Goal: Task Accomplishment & Management: Manage account settings

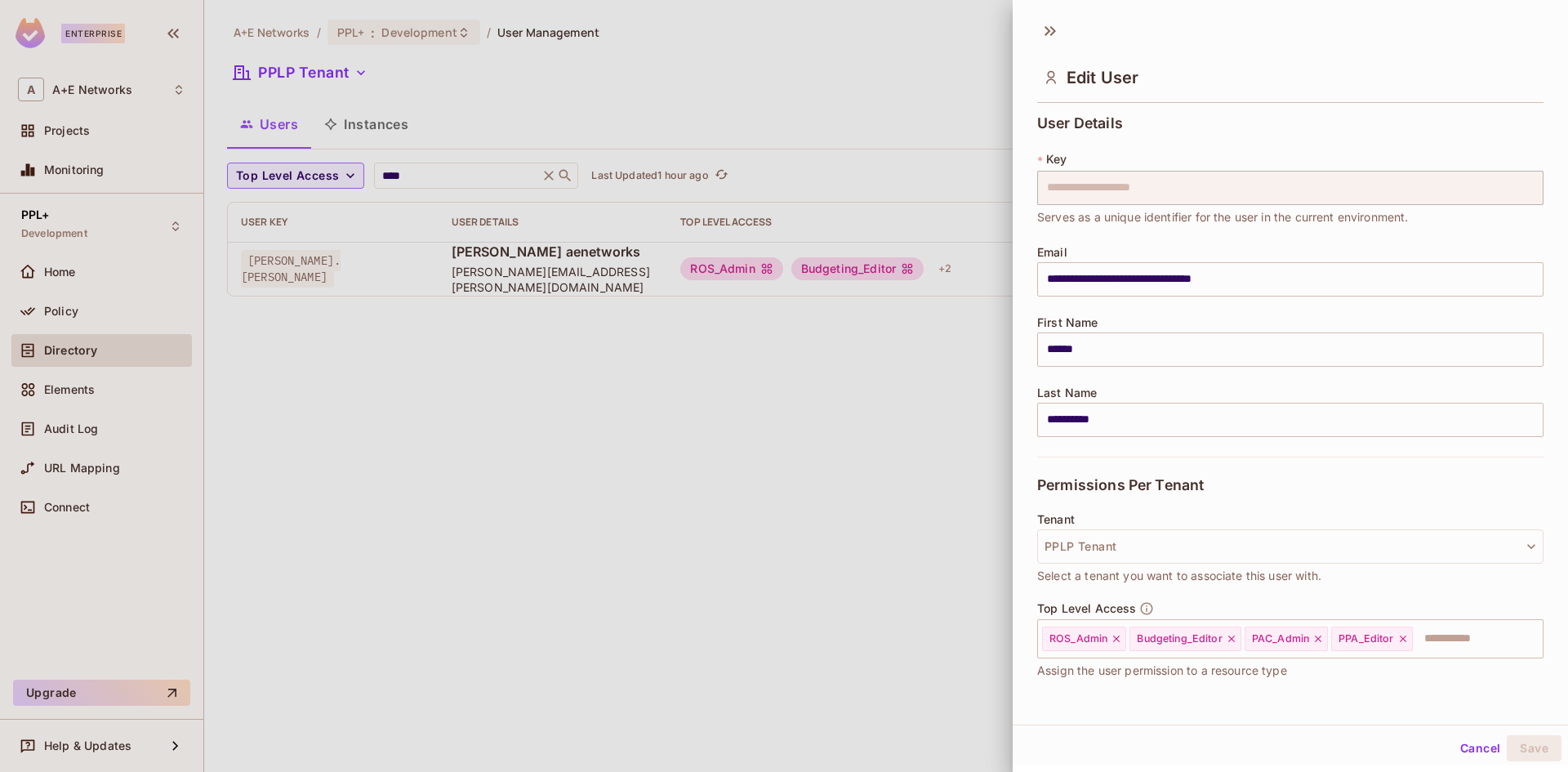
click at [430, 170] on div at bounding box center [784, 386] width 1568 height 772
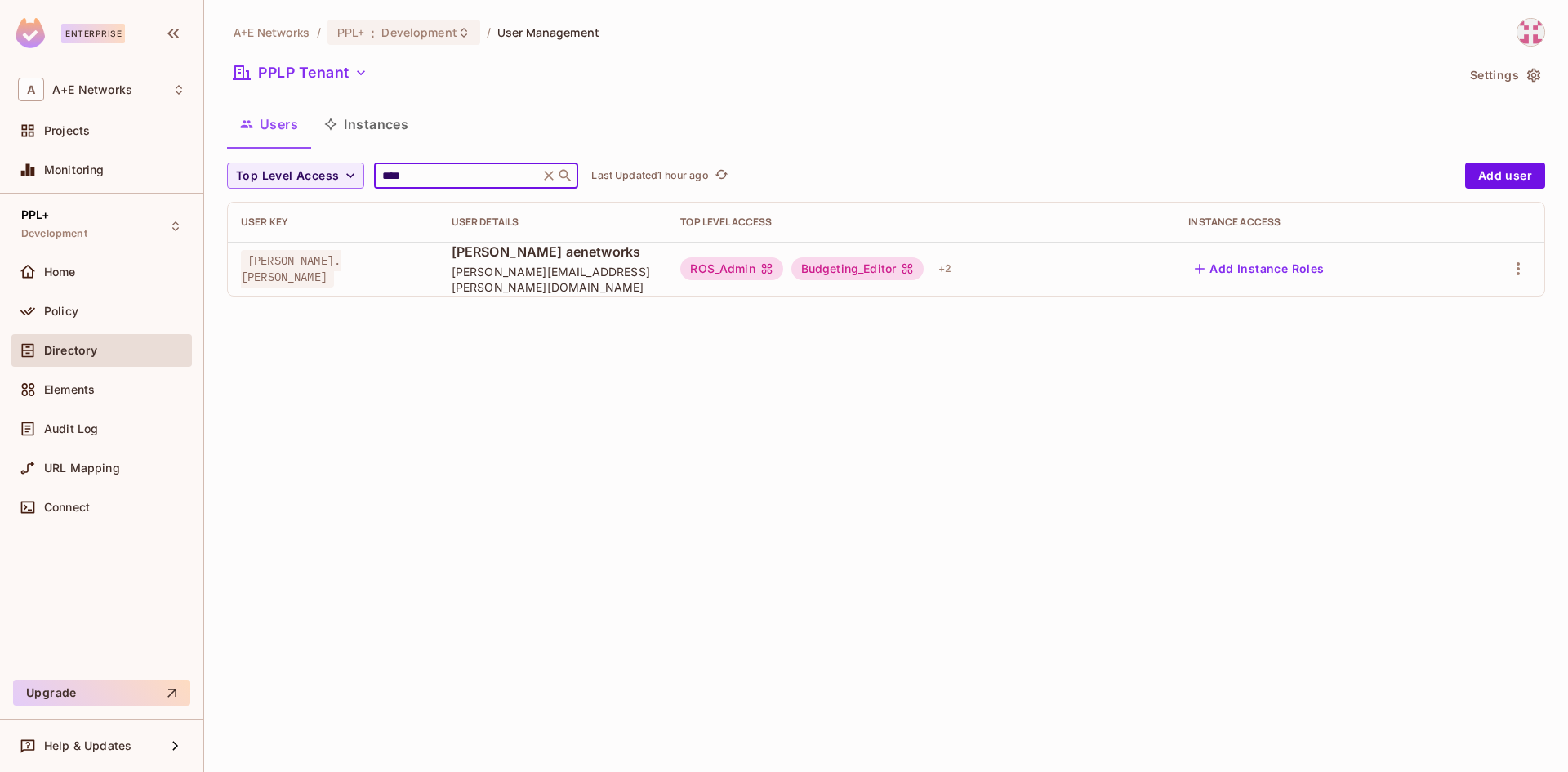
drag, startPoint x: 412, startPoint y: 170, endPoint x: 294, endPoint y: 158, distance: 118.6
click at [294, 158] on div "A+E Networks / PPL+ : Development / User Management PPLP Tenant Settings Users …" at bounding box center [886, 164] width 1318 height 291
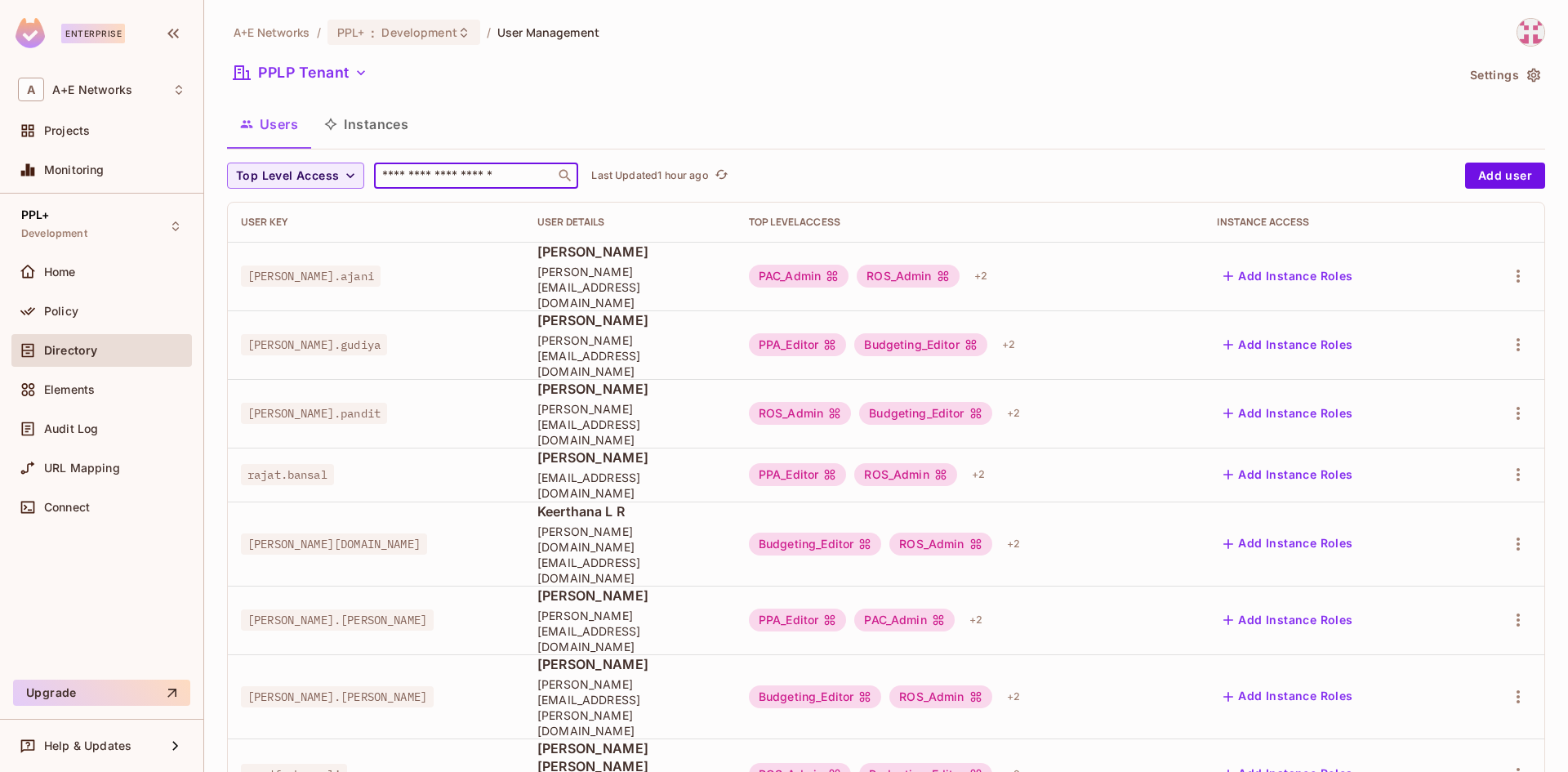
type input "*"
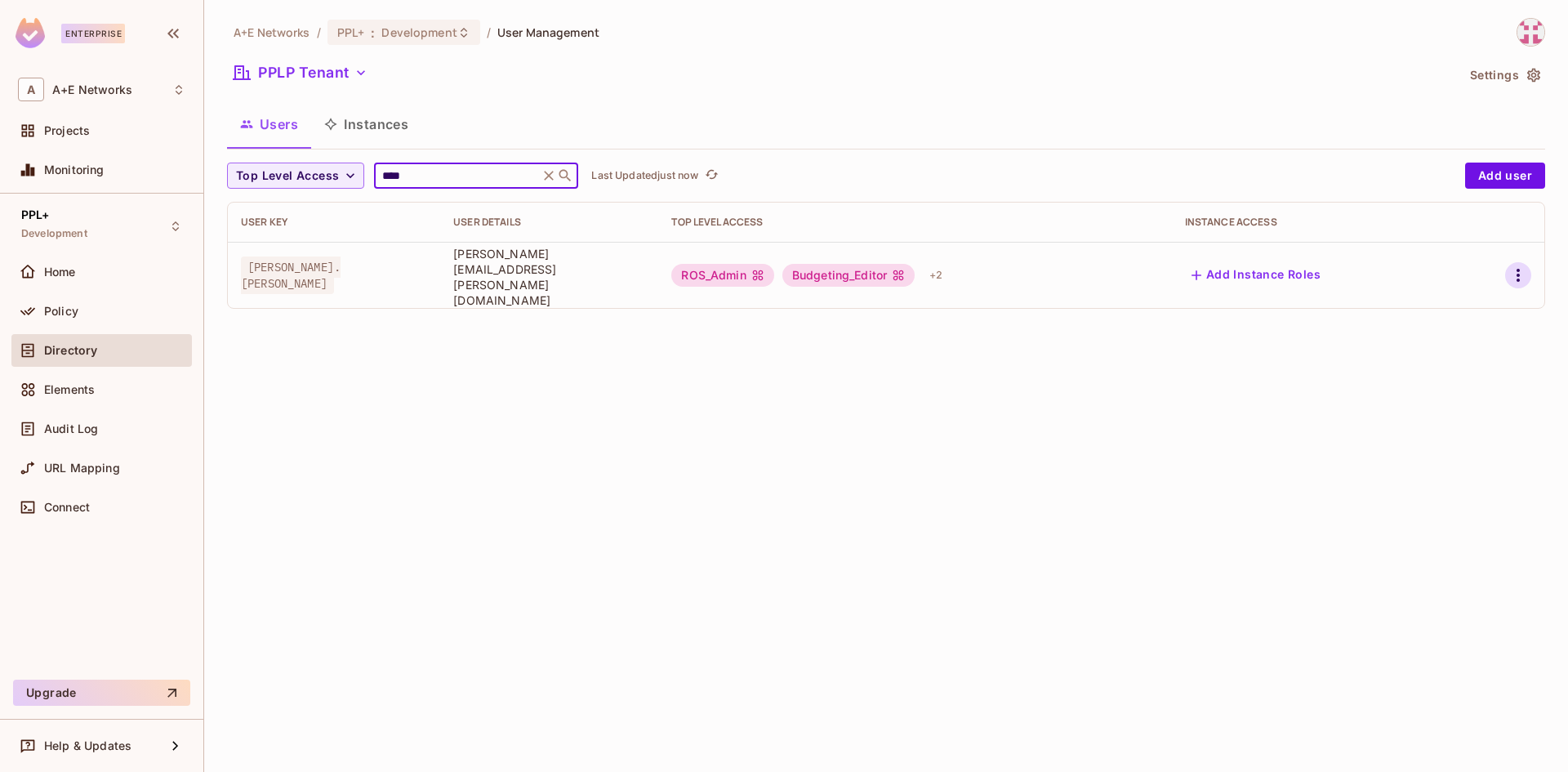
type input "****"
click at [1520, 273] on icon "button" at bounding box center [1518, 276] width 20 height 20
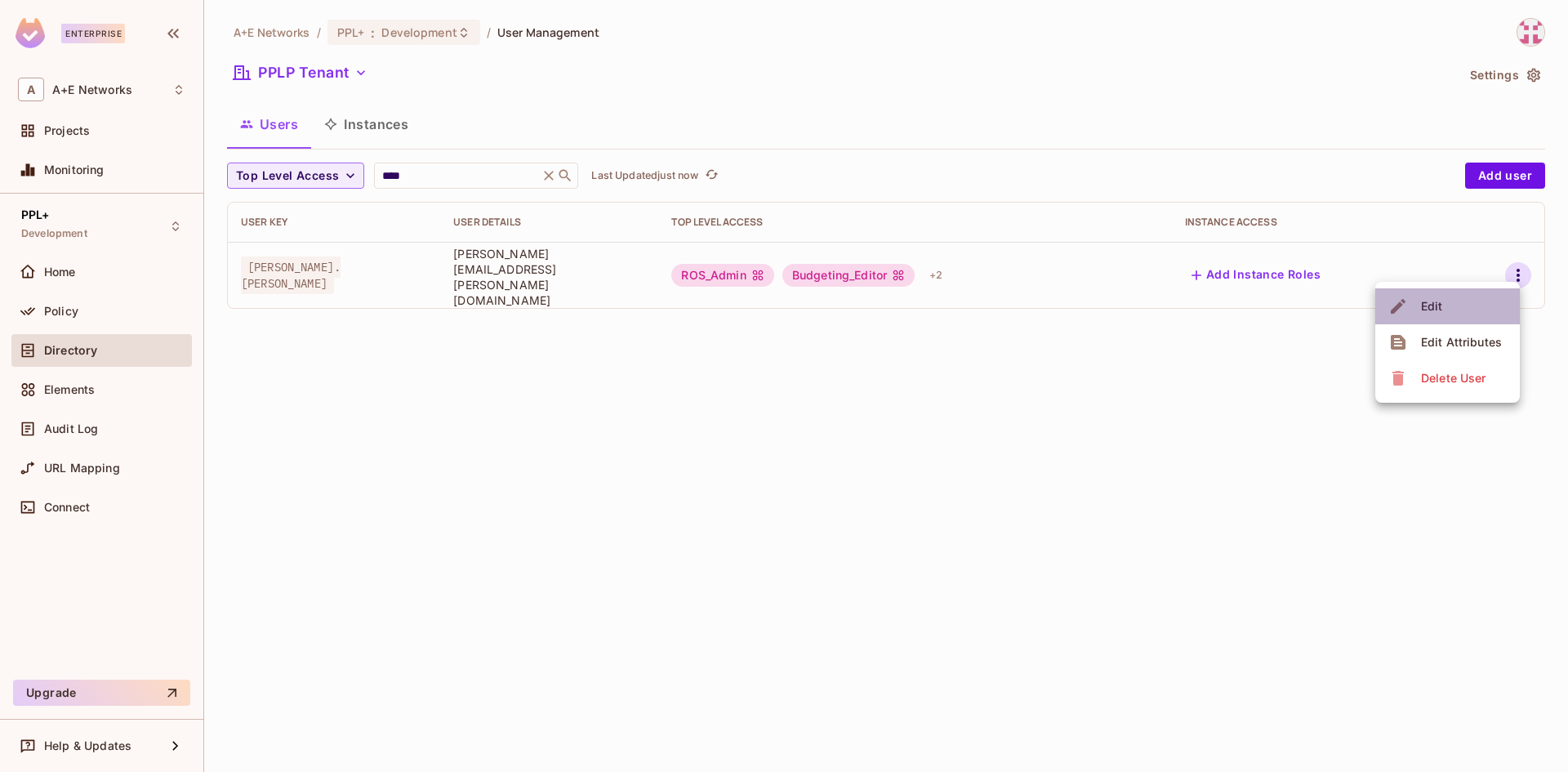
click at [1452, 310] on li "Edit" at bounding box center [1448, 306] width 145 height 36
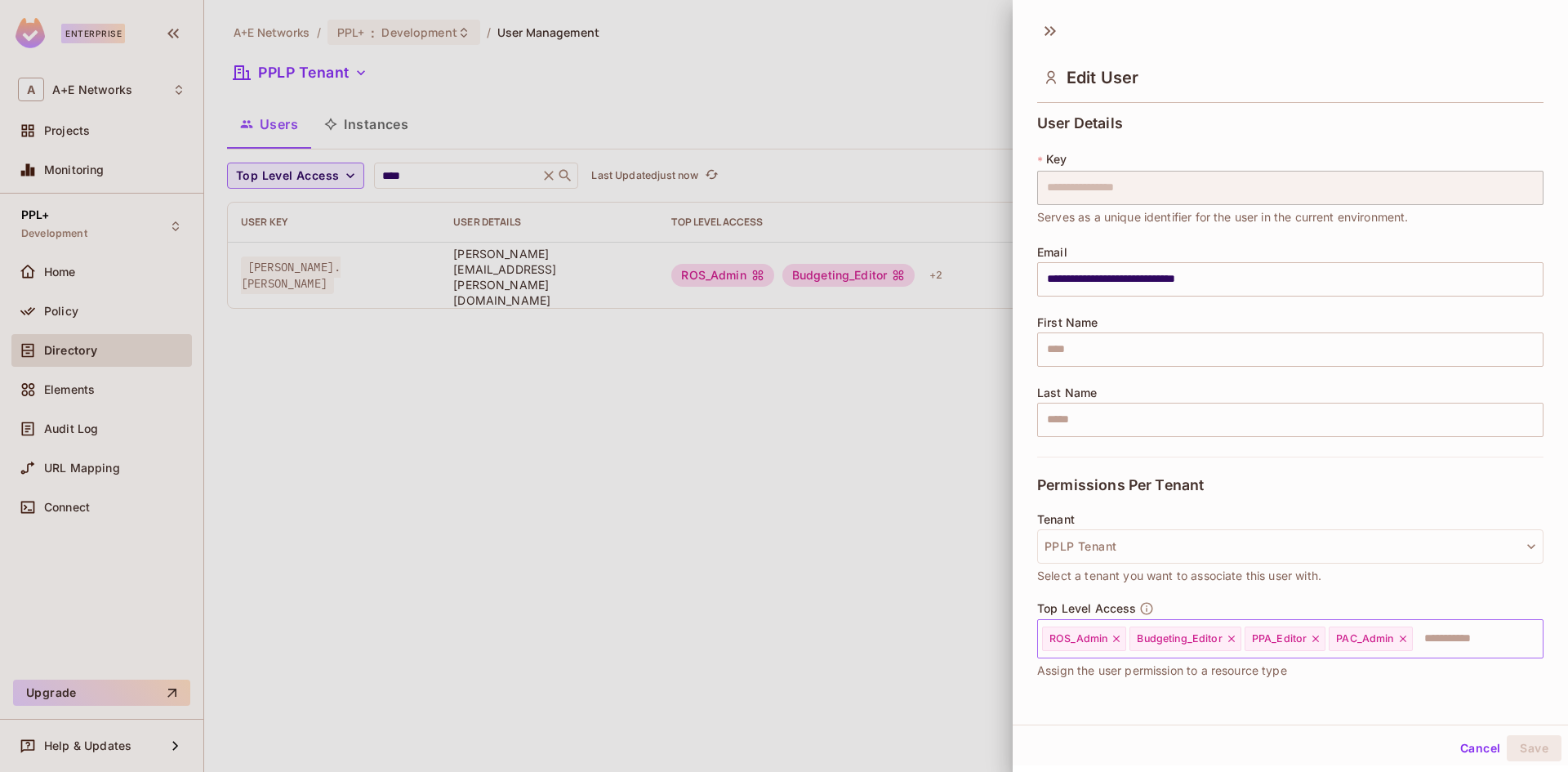
click at [1119, 641] on icon at bounding box center [1116, 639] width 12 height 12
click at [1374, 630] on input "text" at bounding box center [1418, 638] width 185 height 33
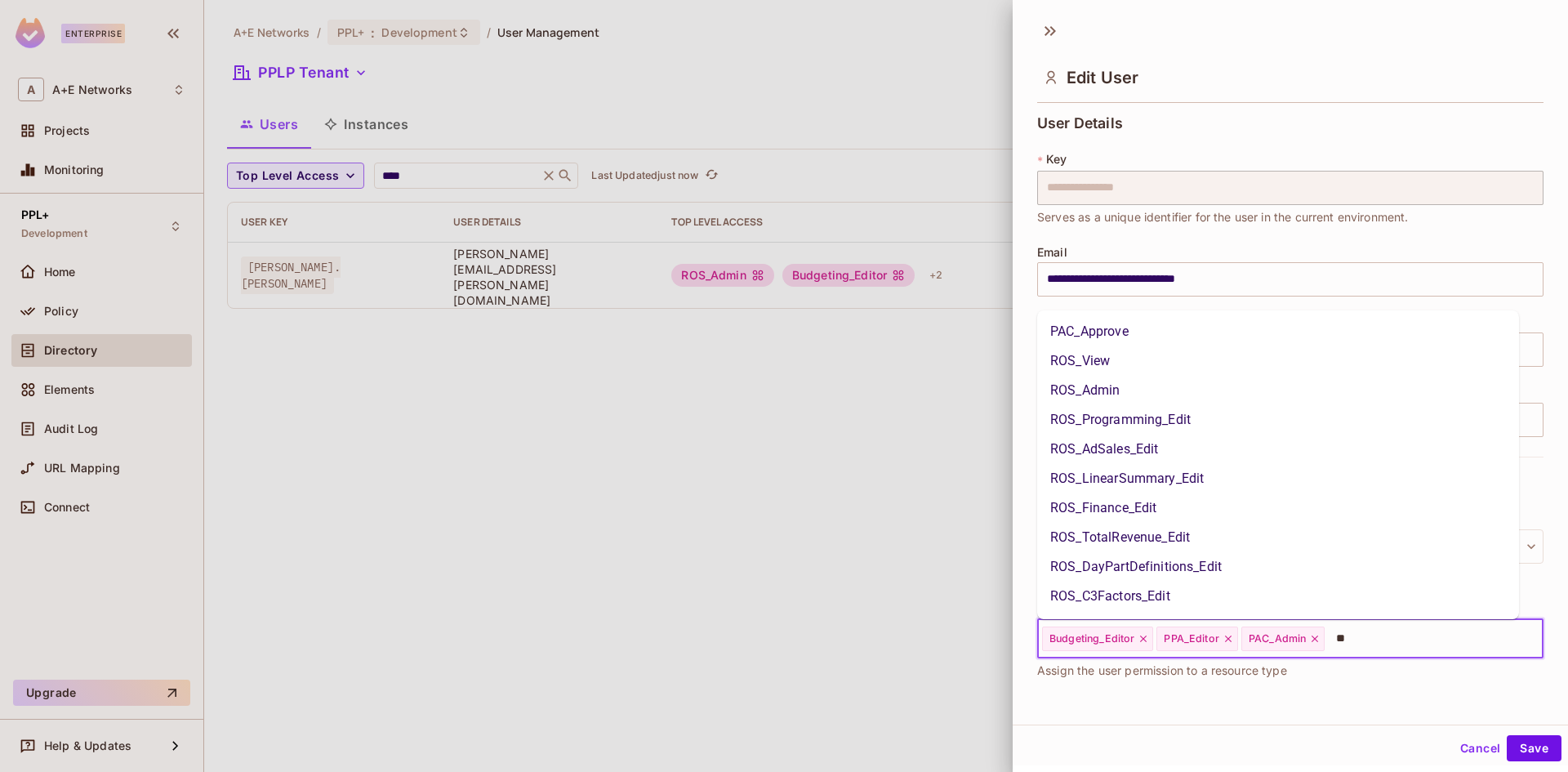
type input "***"
click at [1094, 338] on li "ROS_View" at bounding box center [1278, 332] width 481 height 30
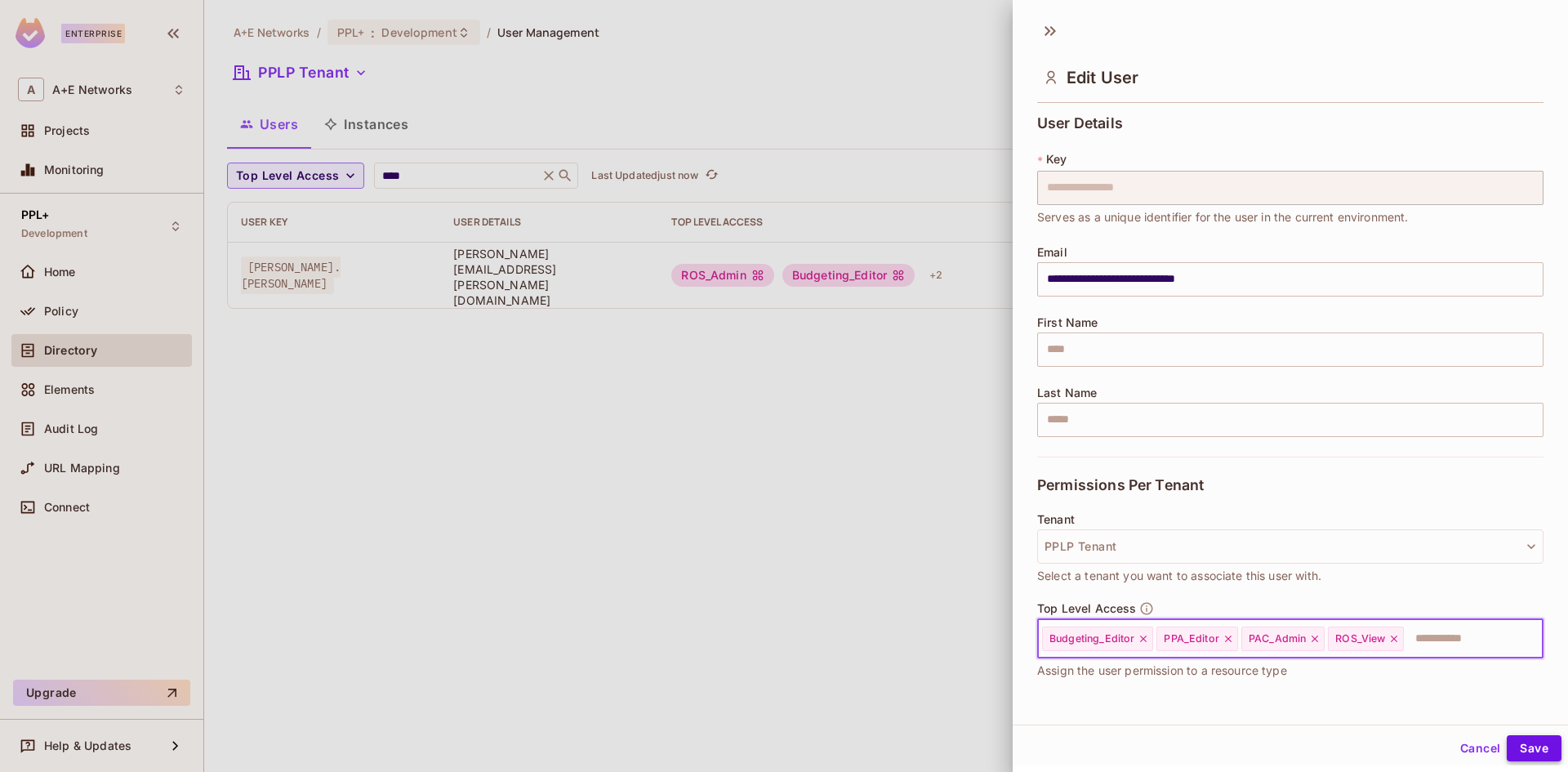
click at [1525, 740] on button "Save" at bounding box center [1533, 748] width 54 height 26
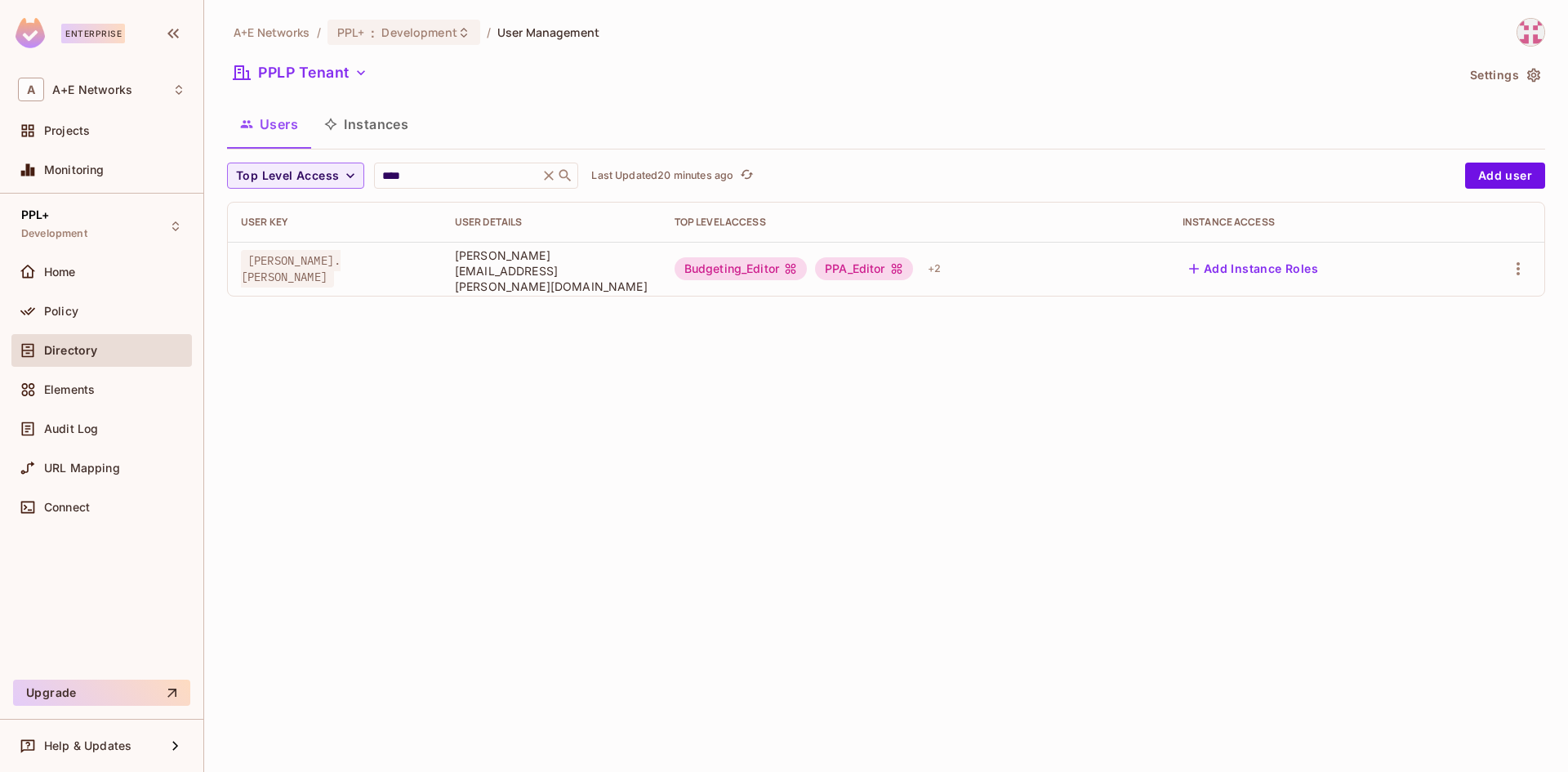
drag, startPoint x: 1516, startPoint y: 267, endPoint x: 1516, endPoint y: 219, distance: 48.0
click at [1516, 219] on th at bounding box center [1500, 222] width 89 height 40
click at [1525, 269] on icon "button" at bounding box center [1518, 269] width 20 height 20
click at [1423, 305] on div "Edit" at bounding box center [1432, 306] width 22 height 16
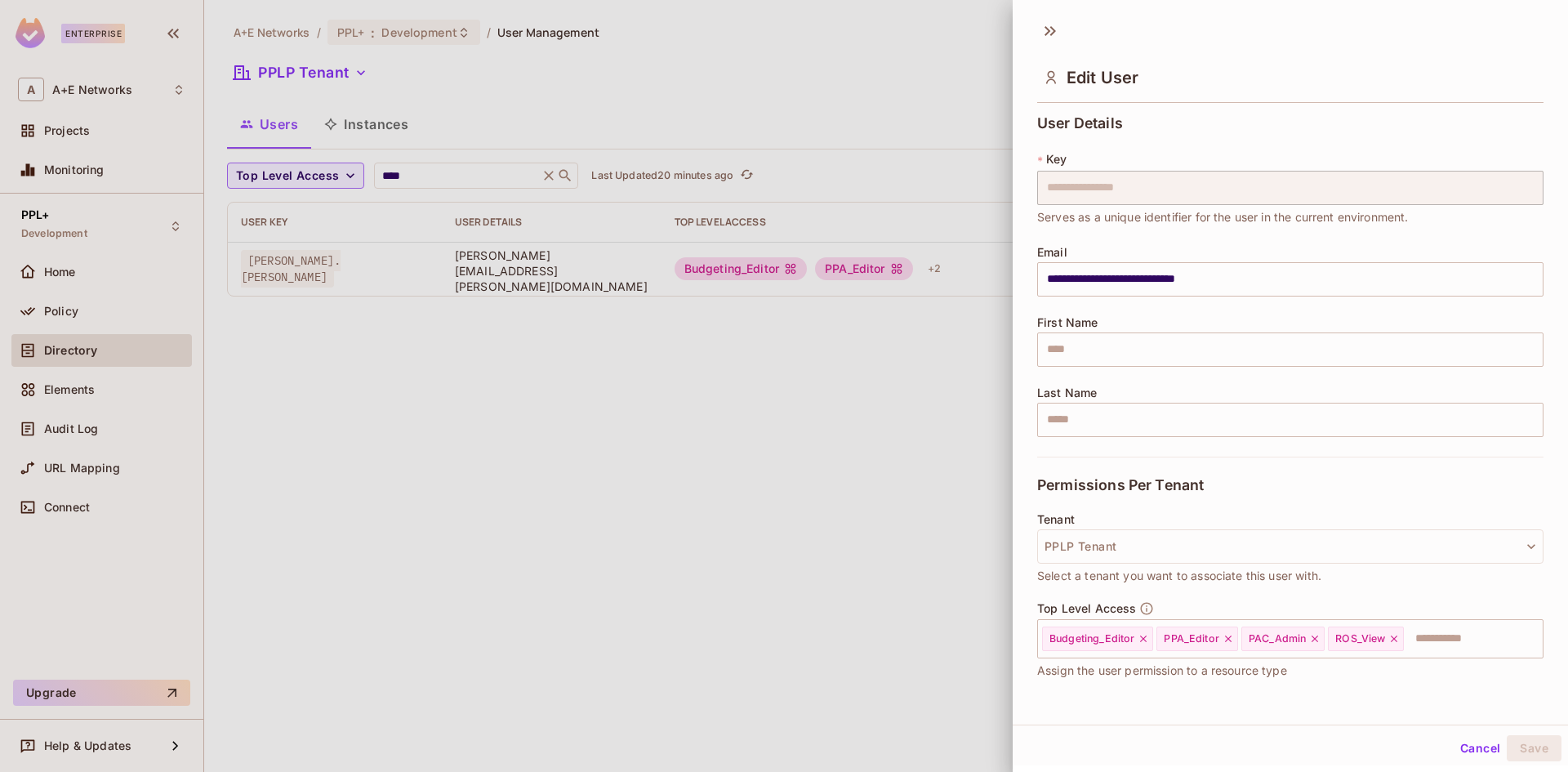
click at [1516, 276] on input "**********" at bounding box center [1290, 279] width 506 height 35
click at [1389, 635] on icon at bounding box center [1395, 639] width 12 height 12
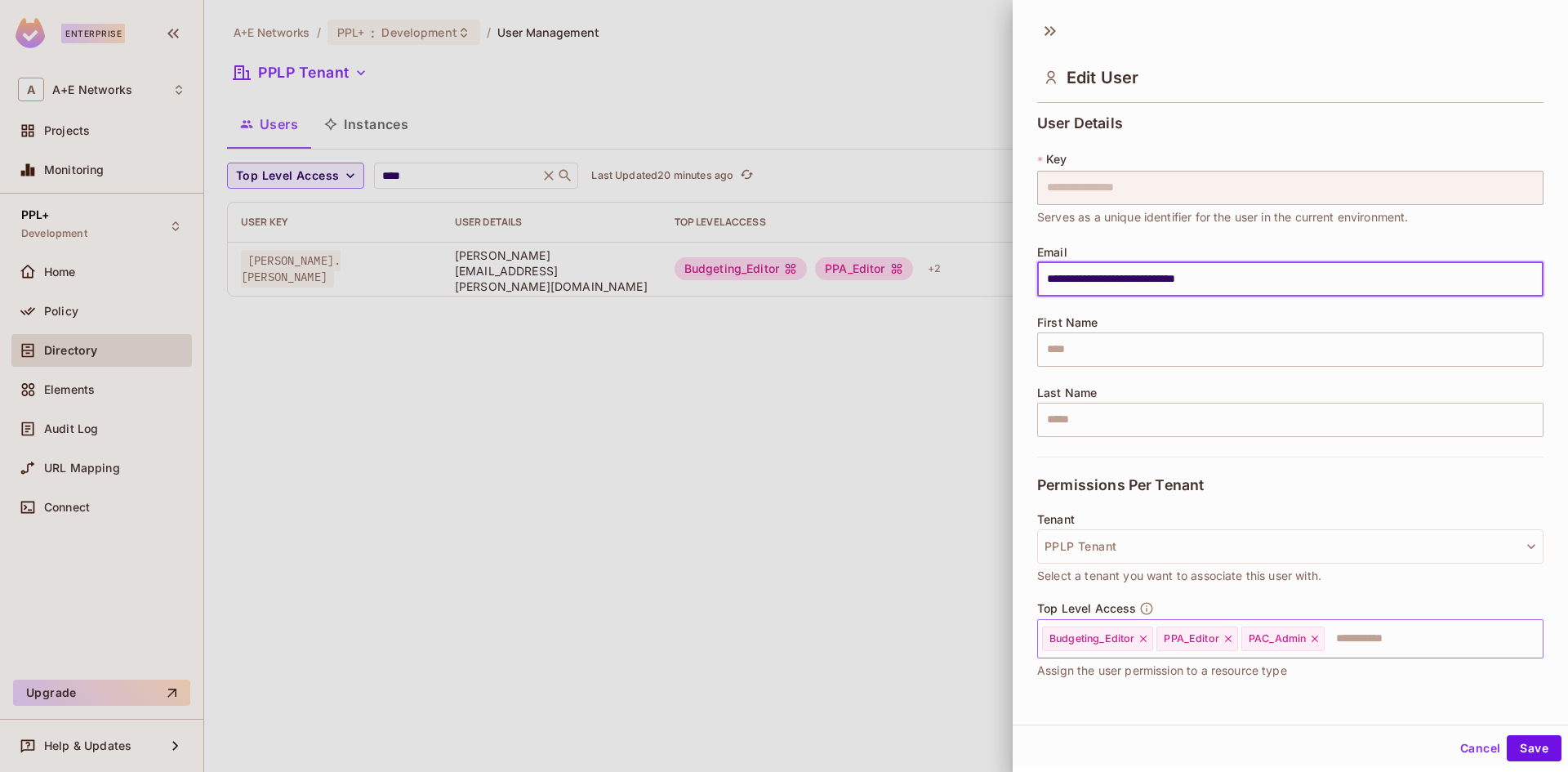
click at [1389, 635] on input "text" at bounding box center [1418, 638] width 185 height 33
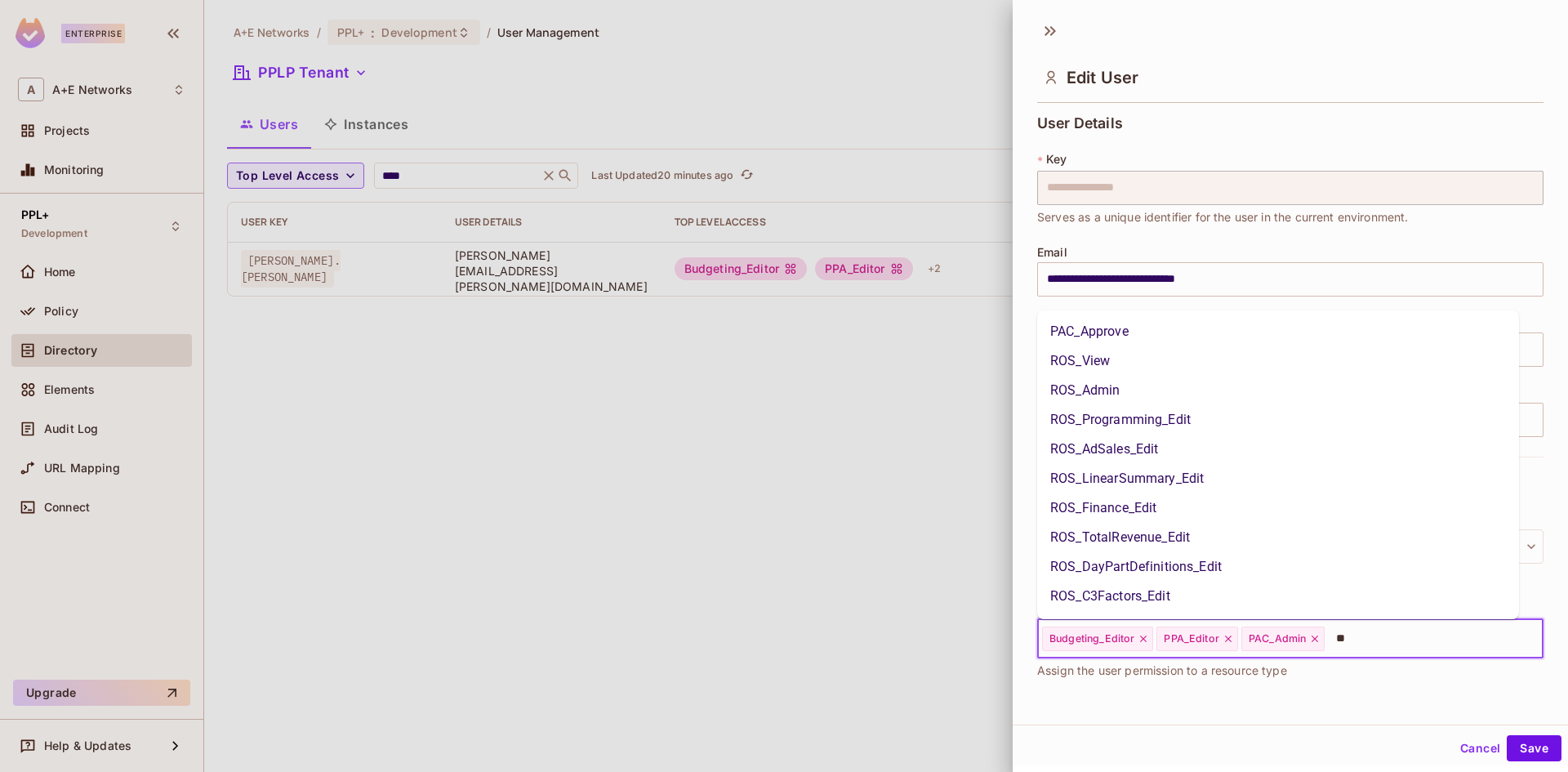
type input "***"
click at [1076, 364] on li "ROS_Admin" at bounding box center [1278, 362] width 481 height 30
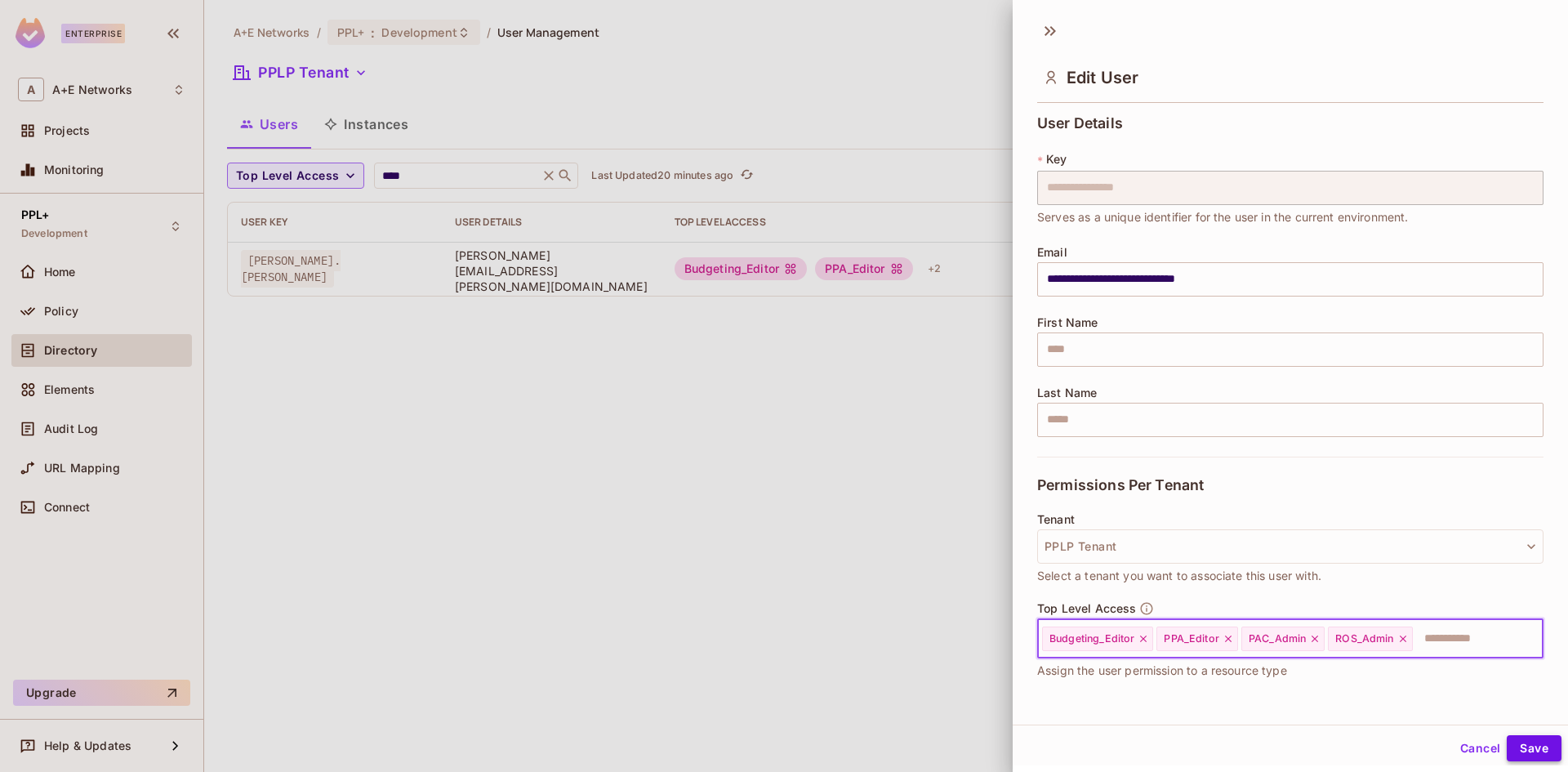
click at [1509, 748] on button "Save" at bounding box center [1533, 748] width 54 height 26
